Goal: Transaction & Acquisition: Purchase product/service

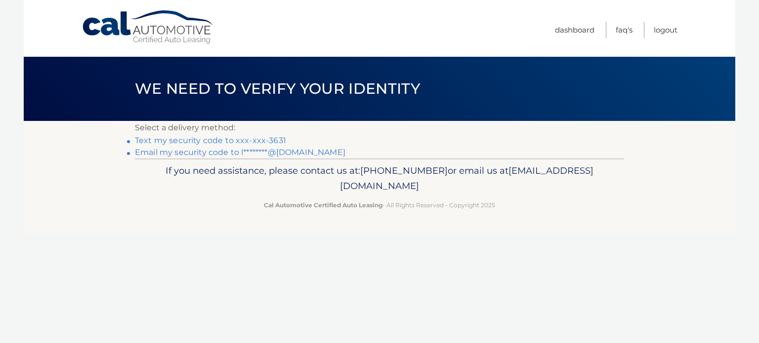
click at [259, 144] on link "Text my security code to xxx-xxx-3631" at bounding box center [210, 140] width 151 height 9
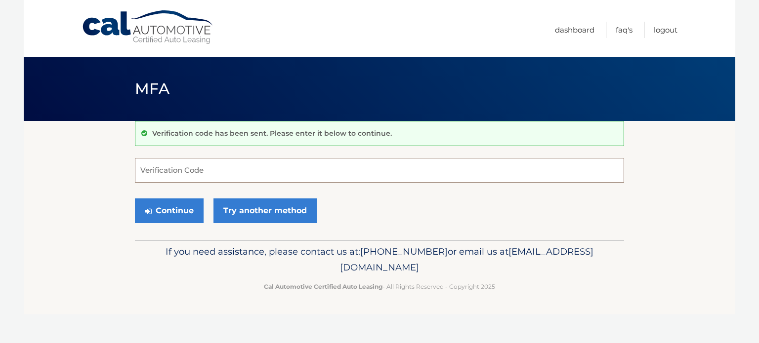
click at [205, 175] on input "Verification Code" at bounding box center [379, 170] width 489 height 25
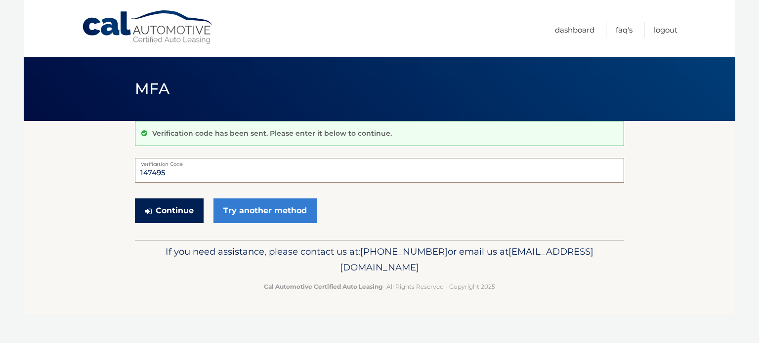
type input "147495"
click at [166, 205] on button "Continue" at bounding box center [169, 211] width 69 height 25
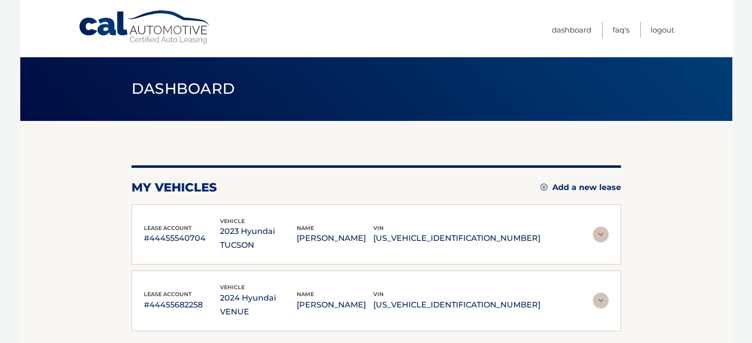
click at [600, 227] on img at bounding box center [601, 235] width 16 height 16
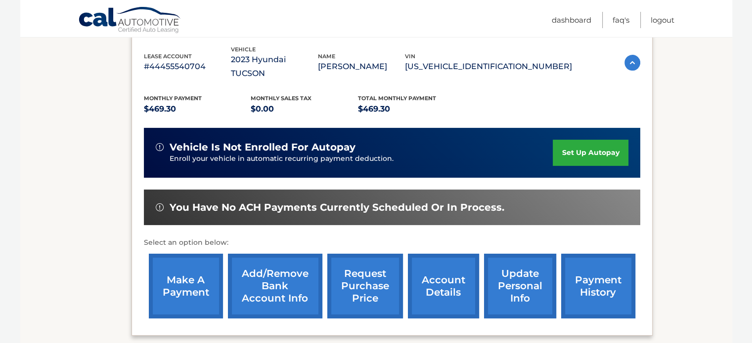
scroll to position [184, 0]
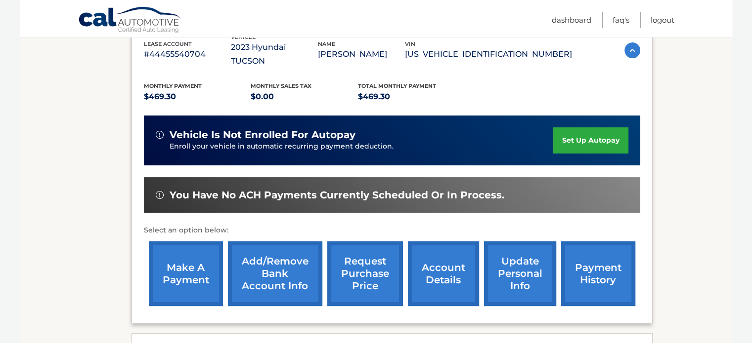
click at [182, 243] on link "make a payment" at bounding box center [186, 274] width 74 height 65
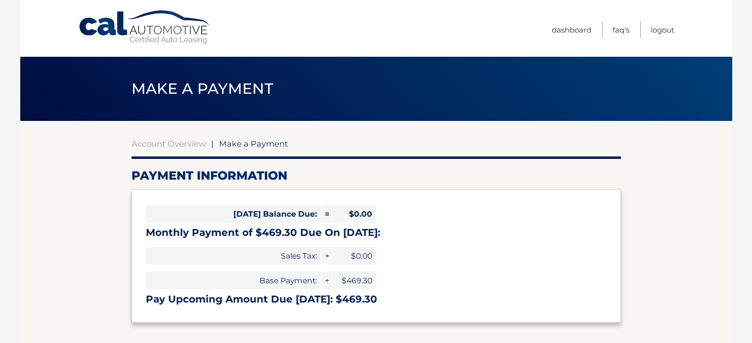
select select "M2YyMGNjODctNjgxYS00NjY1LWI2ZDgtZDQyNmI4ODM0MDdh"
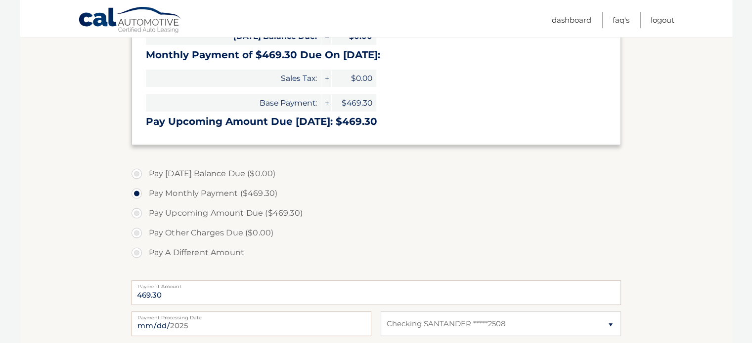
scroll to position [198, 0]
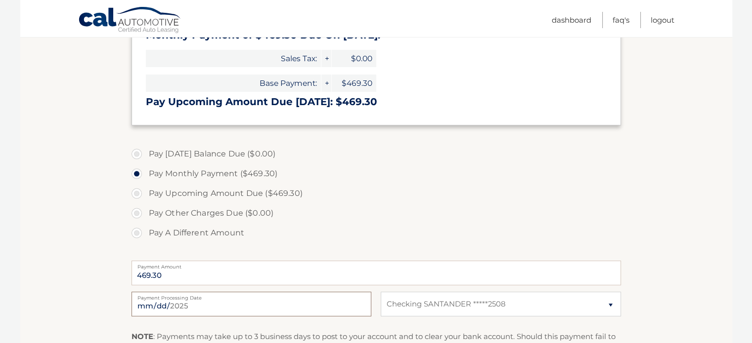
click at [195, 302] on input "2025-09-05" at bounding box center [251, 304] width 240 height 25
type input "2025-09-16"
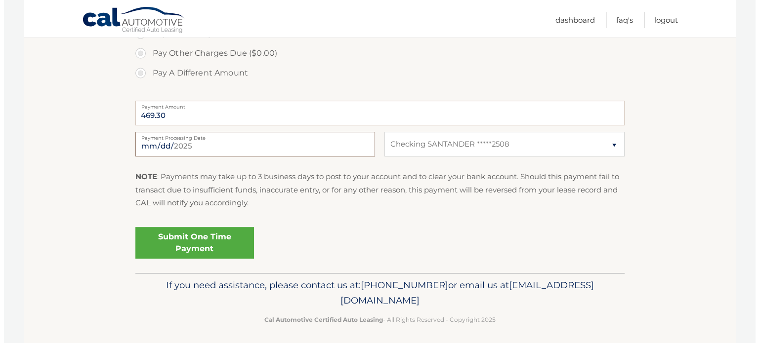
scroll to position [362, 0]
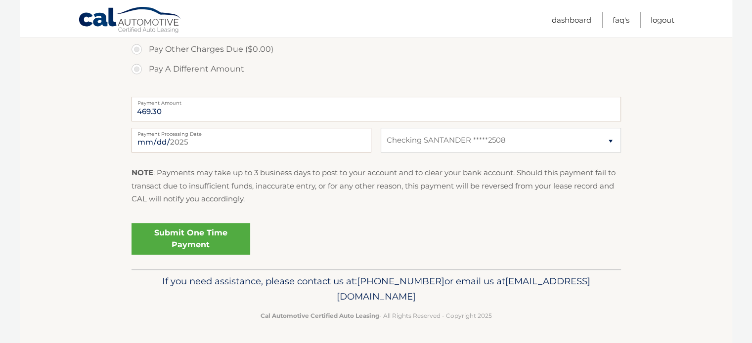
click at [184, 227] on link "Submit One Time Payment" at bounding box center [190, 239] width 119 height 32
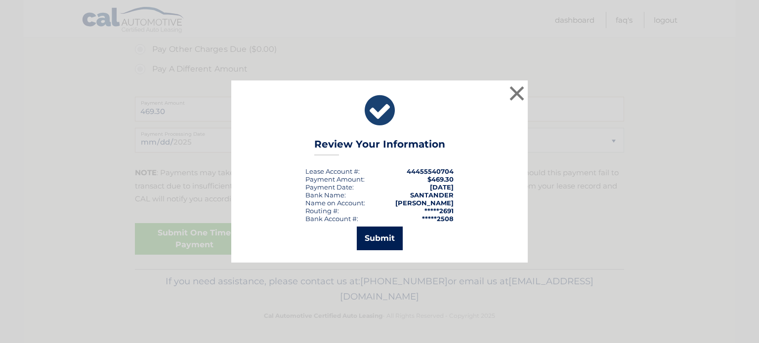
click at [360, 237] on button "Submit" at bounding box center [380, 239] width 46 height 24
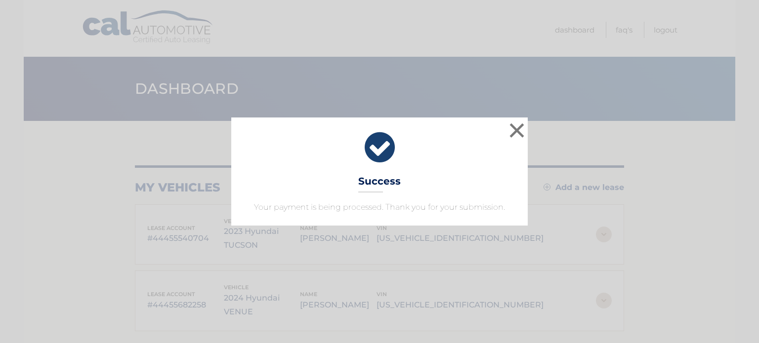
click at [363, 260] on div "× Success Your payment is being processed. Thank you for your submission. Loadi…" at bounding box center [379, 171] width 759 height 343
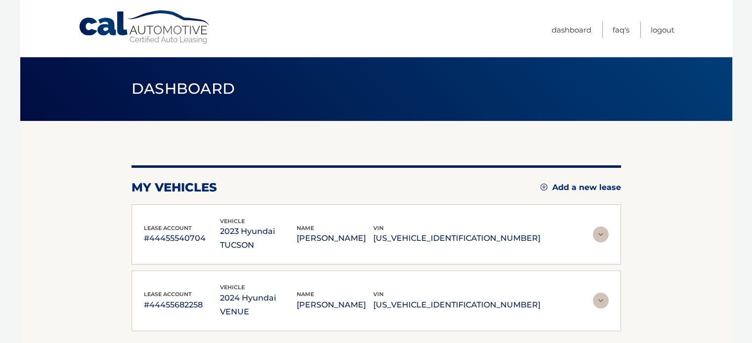
click at [601, 293] on img at bounding box center [601, 301] width 16 height 16
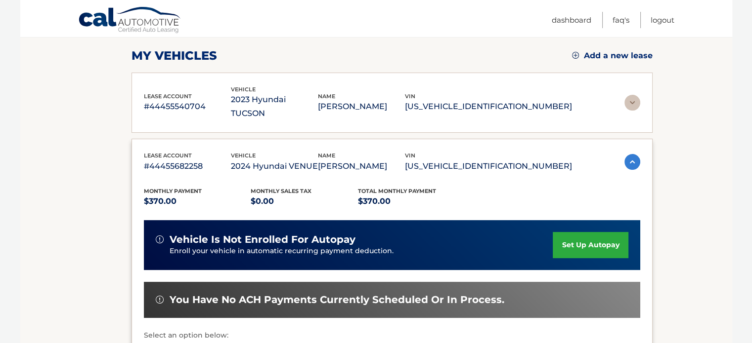
scroll to position [145, 0]
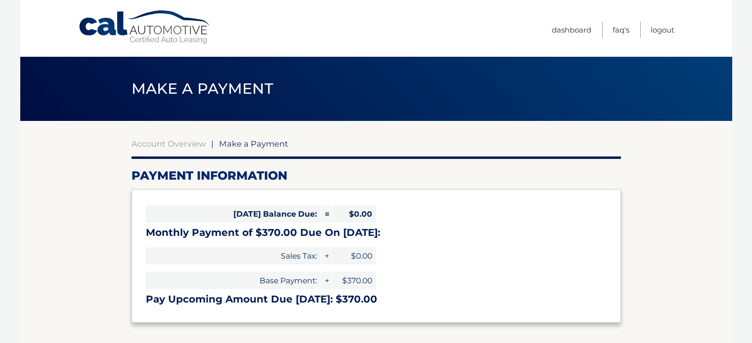
select select "NWM1MTg5YTYtOGI4Yi00YjY1LTg2NzMtYTRjZWE2NTU5YWFi"
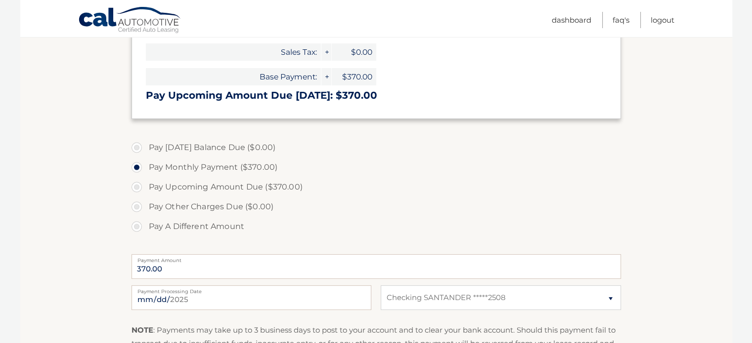
scroll to position [211, 0]
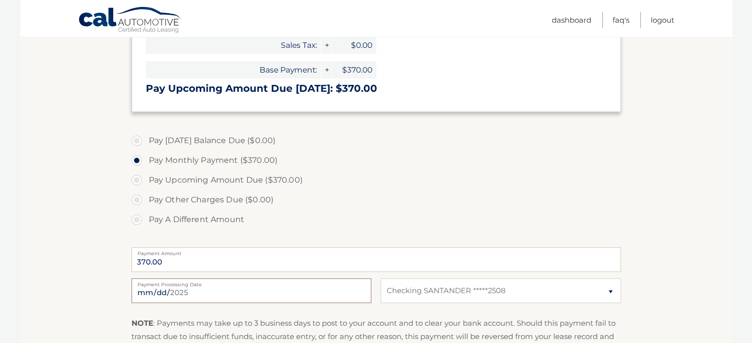
click at [263, 296] on input "2025-09-05" at bounding box center [251, 291] width 240 height 25
type input "2025-09-19"
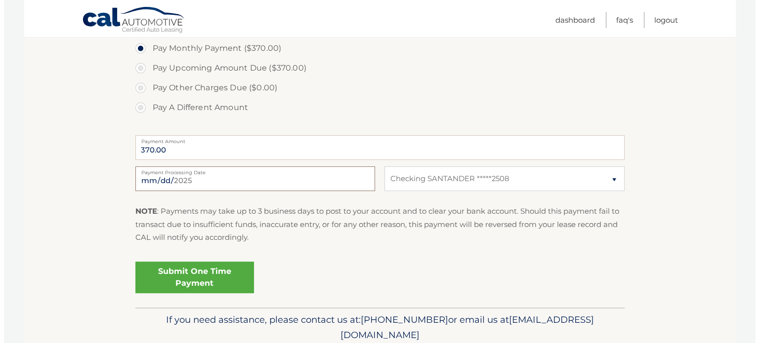
scroll to position [350, 0]
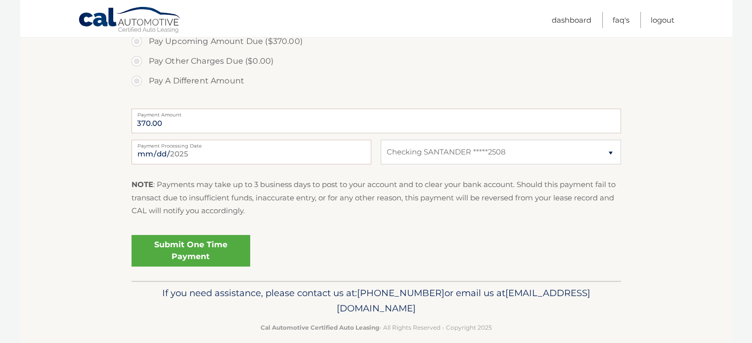
drag, startPoint x: 542, startPoint y: 312, endPoint x: 347, endPoint y: 268, distance: 199.6
click at [176, 247] on link "Submit One Time Payment" at bounding box center [190, 251] width 119 height 32
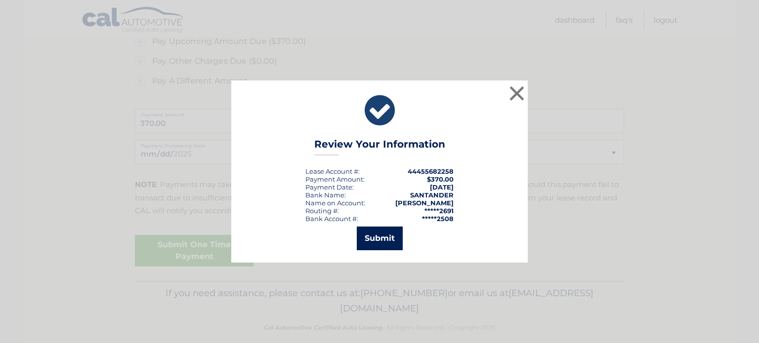
click at [365, 236] on button "Submit" at bounding box center [380, 239] width 46 height 24
